Goal: Transaction & Acquisition: Purchase product/service

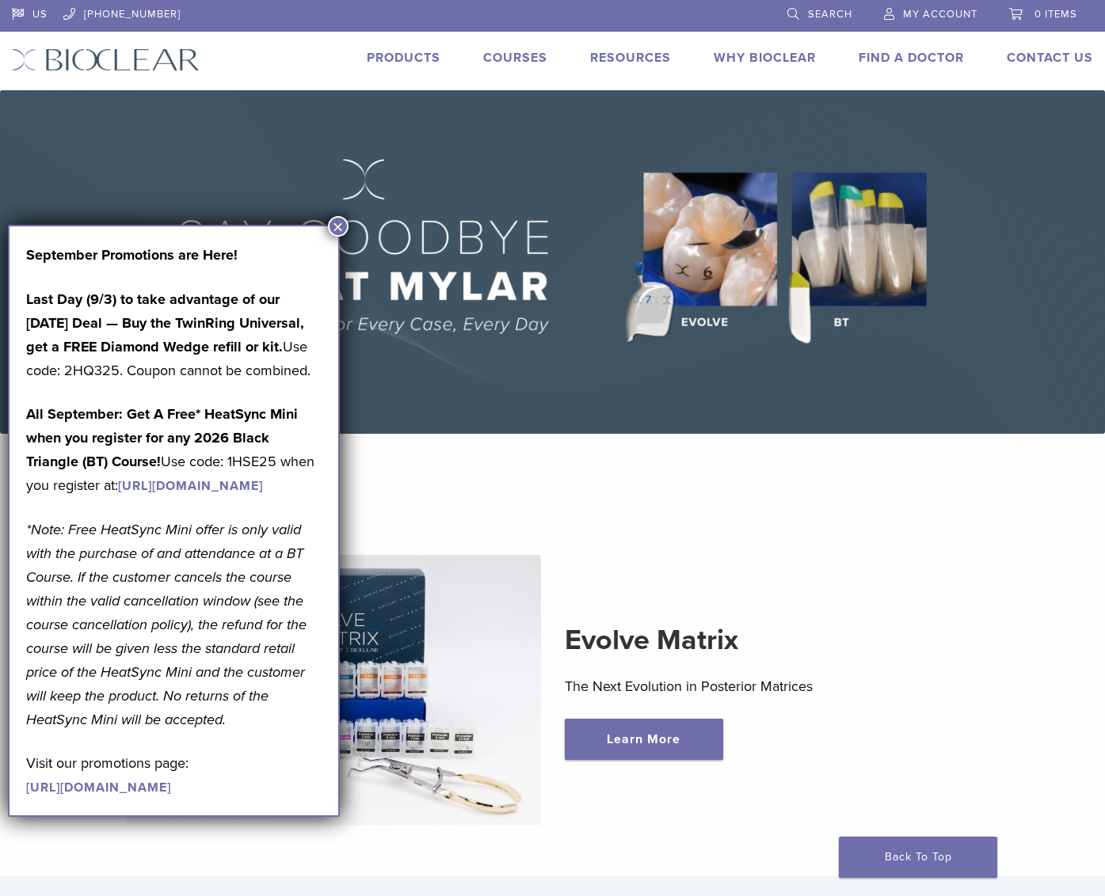
click at [337, 229] on button "×" at bounding box center [338, 226] width 21 height 21
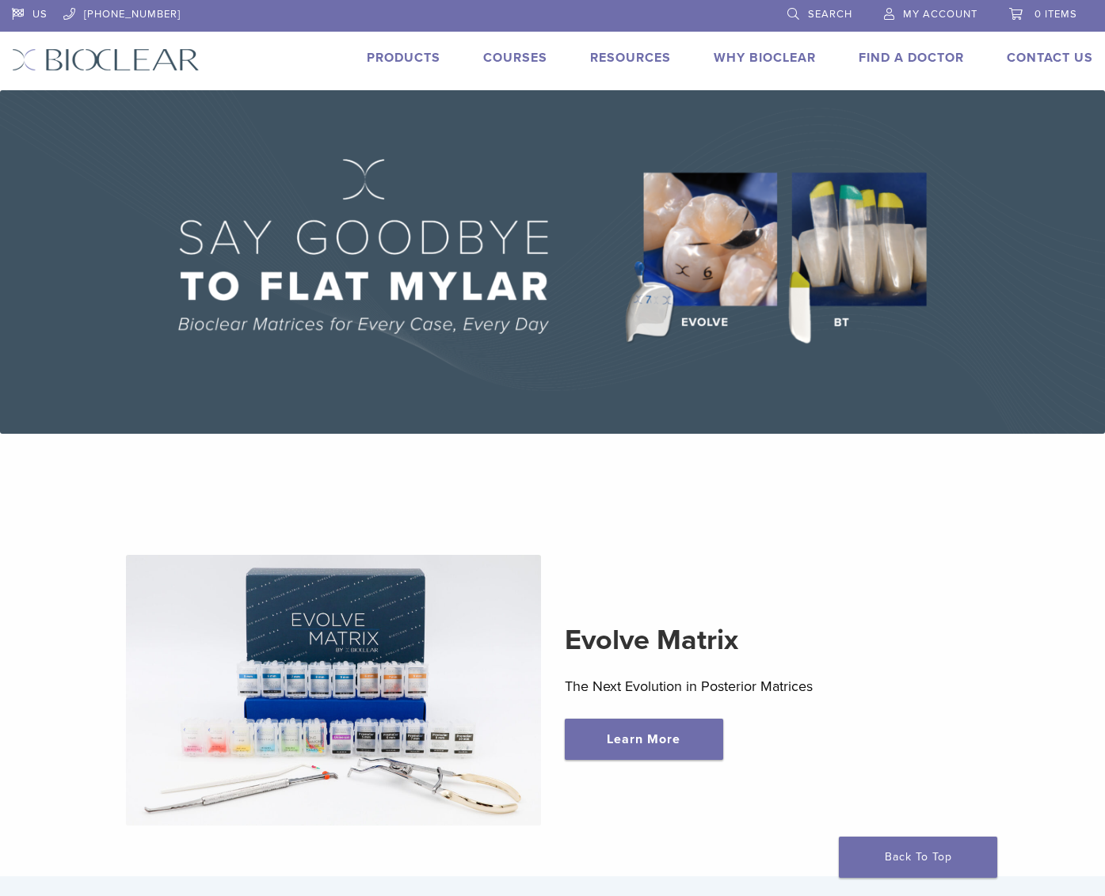
click at [417, 55] on link "Products" at bounding box center [404, 58] width 74 height 16
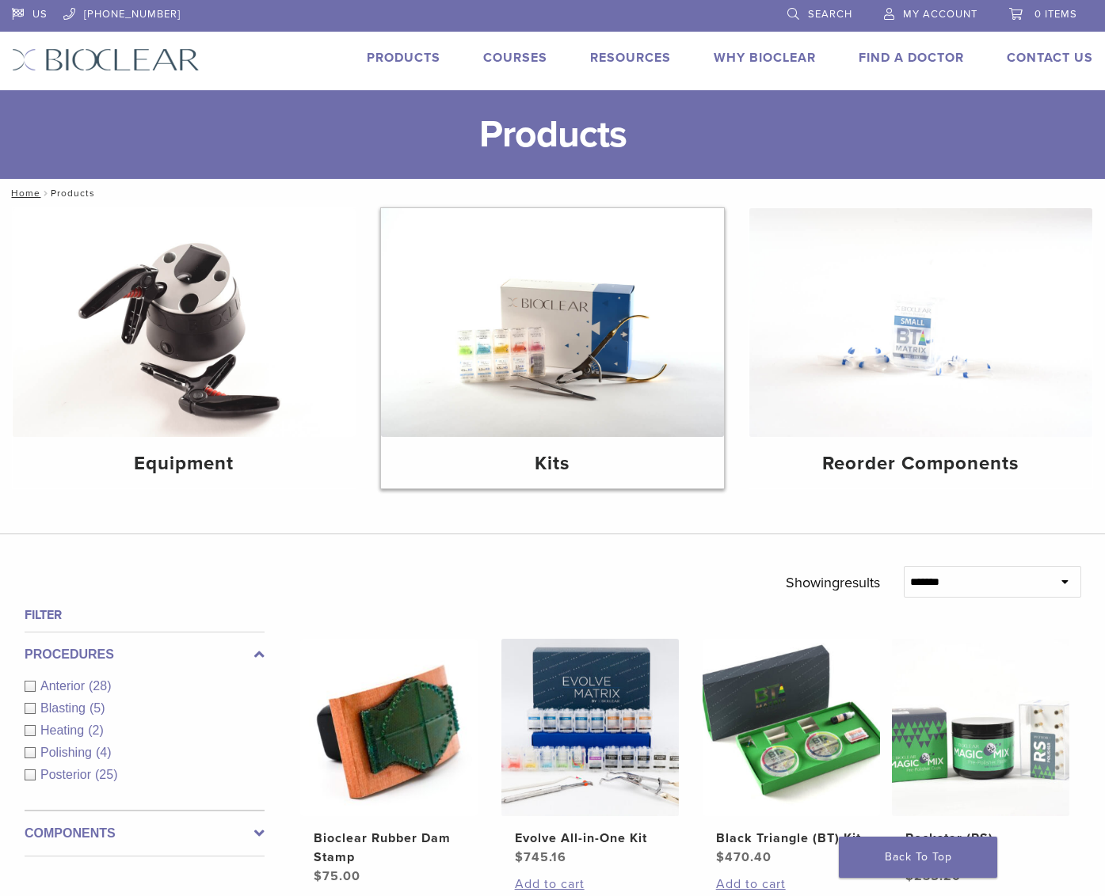
click at [575, 361] on img at bounding box center [552, 322] width 343 height 229
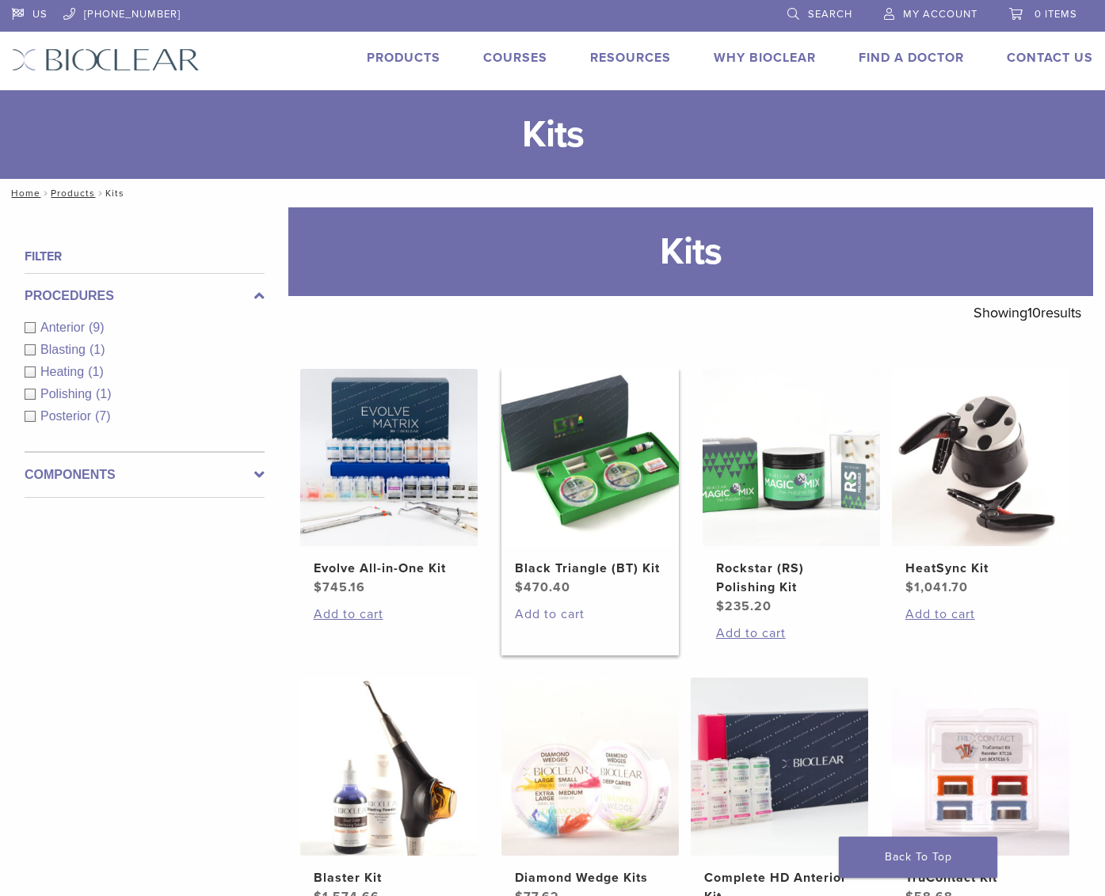
scroll to position [262, 0]
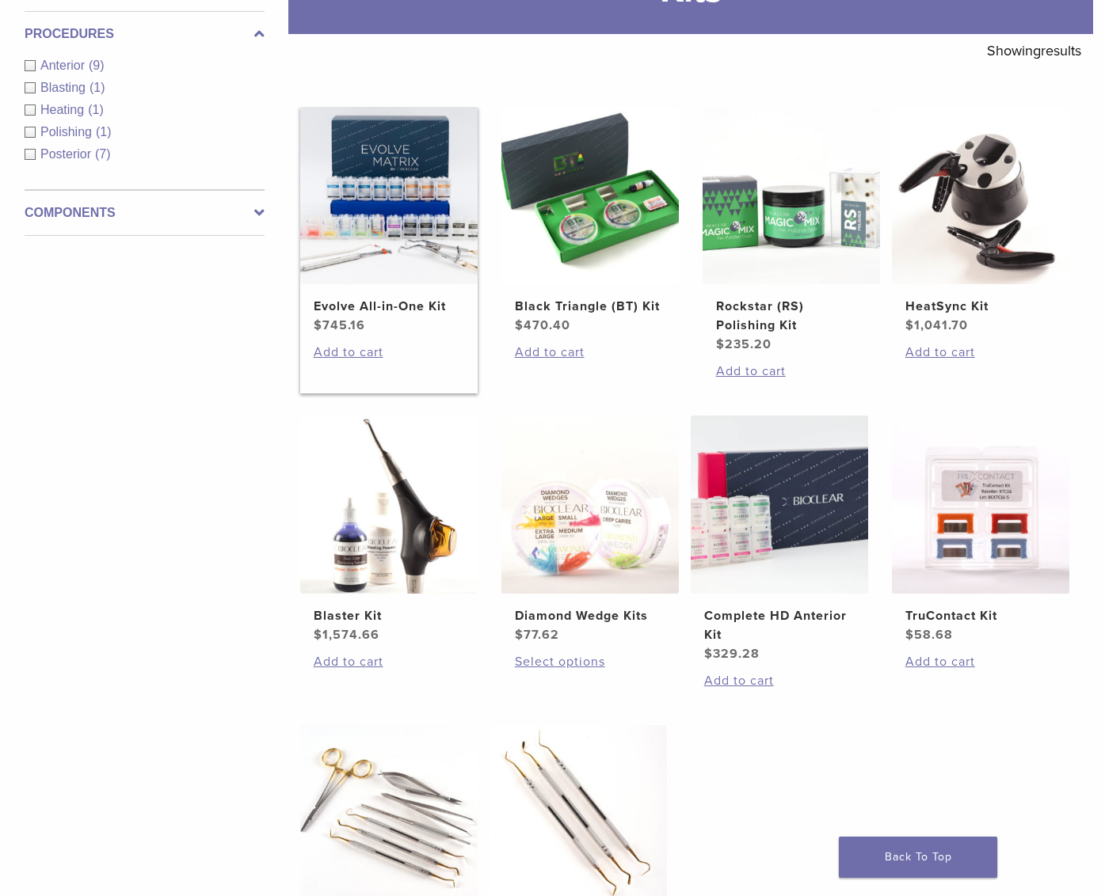
click at [394, 200] on img at bounding box center [388, 195] width 177 height 177
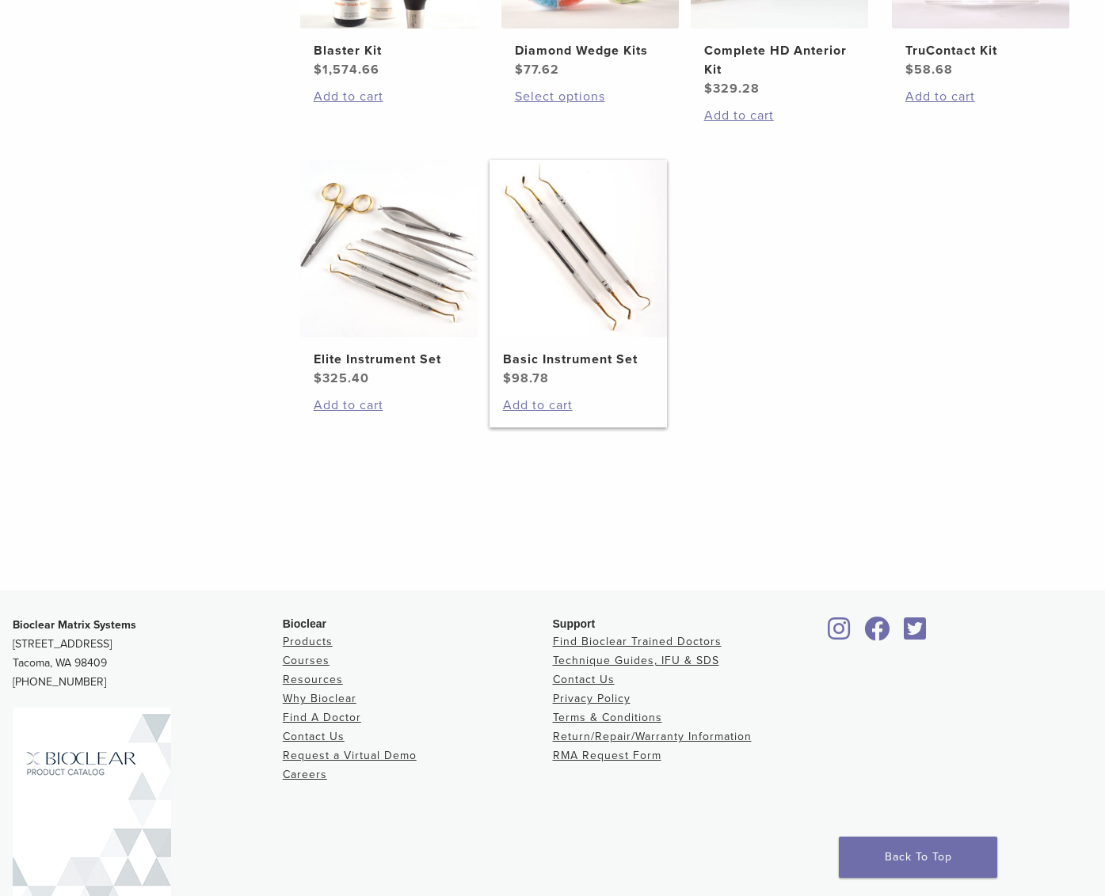
scroll to position [0, 0]
